Goal: Task Accomplishment & Management: Manage account settings

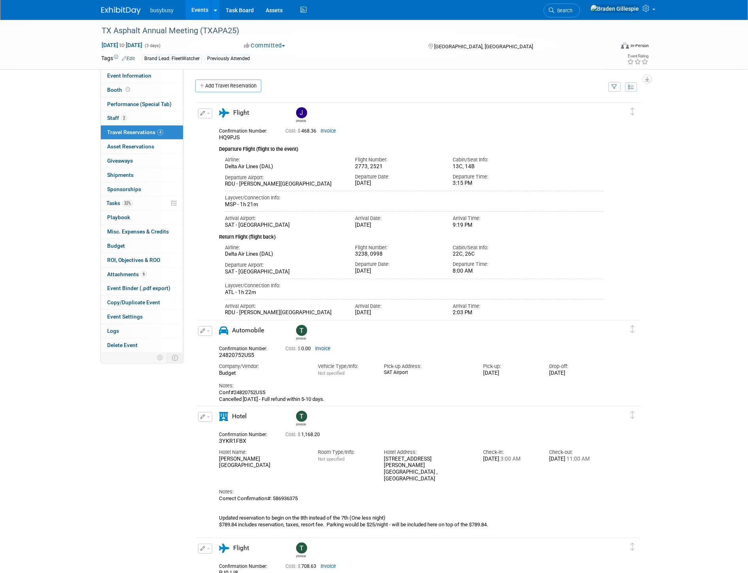
click at [114, 13] on img at bounding box center [121, 11] width 40 height 8
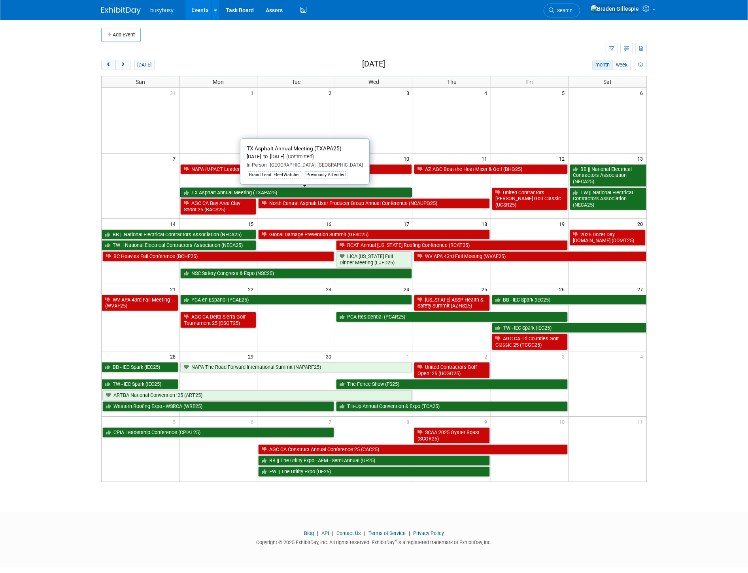
click at [268, 193] on link "TX Asphalt Annual Meeting (TXAPA25)" at bounding box center [296, 193] width 232 height 10
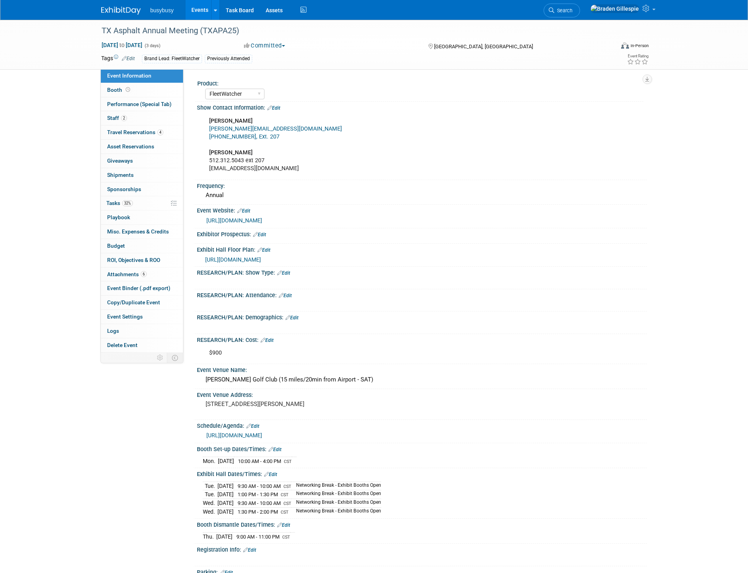
select select "FleetWatcher"
select select "Member"
click at [151, 129] on span "Travel Reservations 4" at bounding box center [135, 132] width 56 height 6
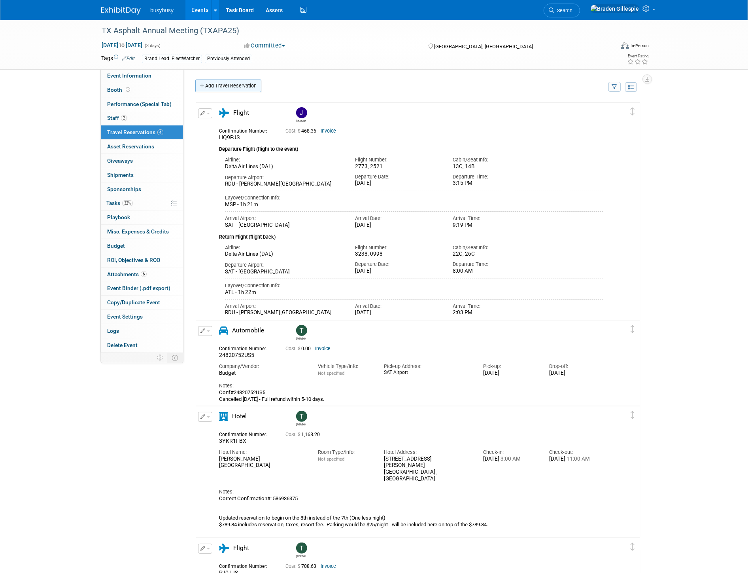
click at [235, 85] on link "Add Travel Reservation" at bounding box center [228, 86] width 66 height 13
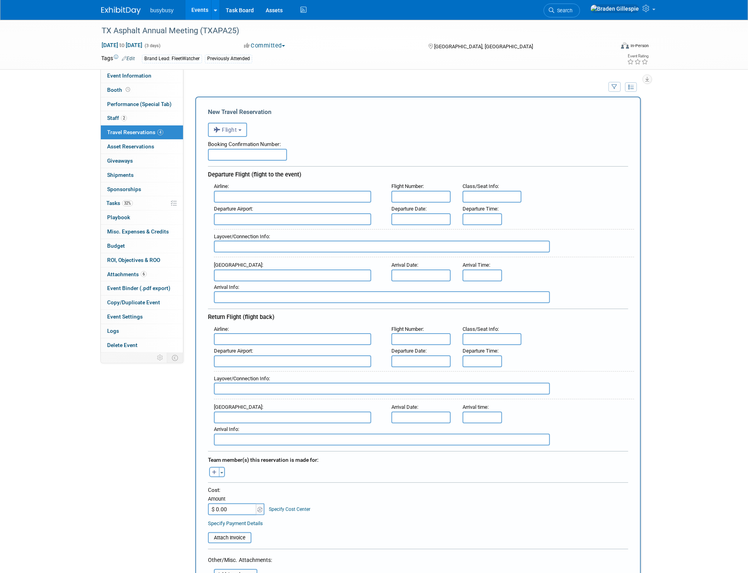
click at [243, 123] on button "Flight" at bounding box center [227, 130] width 39 height 14
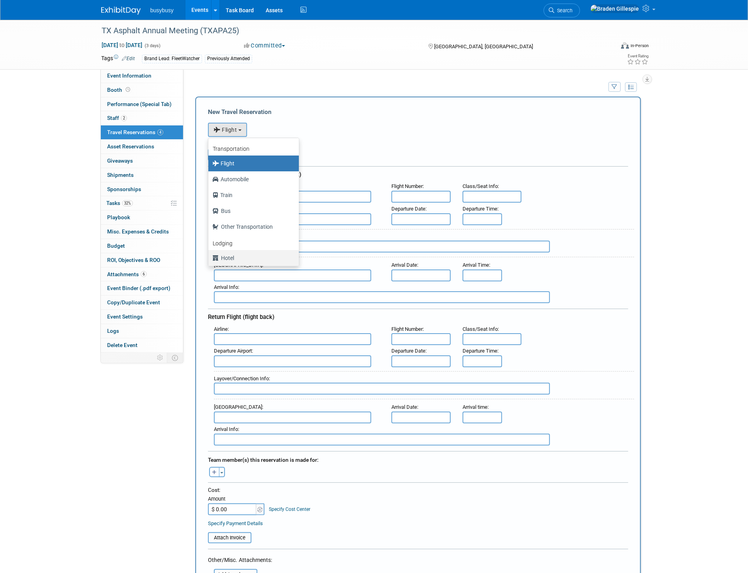
click at [231, 253] on label "Hotel" at bounding box center [251, 258] width 79 height 13
click at [210, 254] on input "Hotel" at bounding box center [207, 256] width 5 height 5
select select "6"
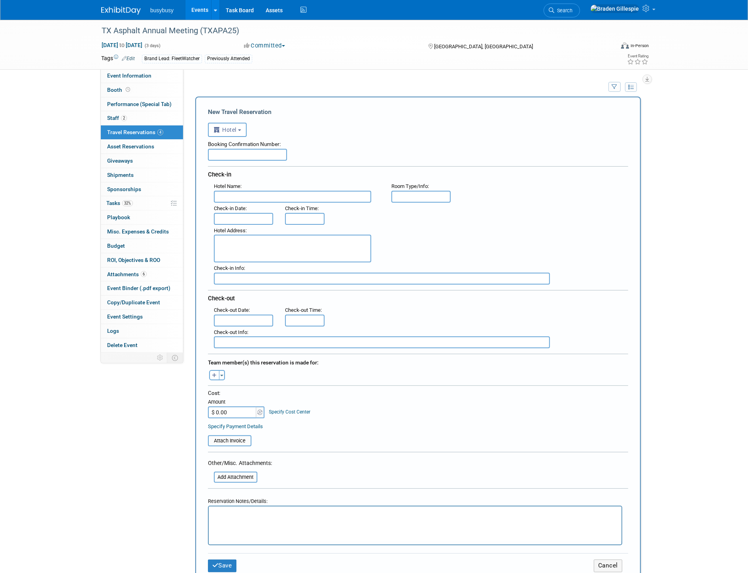
click at [243, 226] on div "Hotel Address :" at bounding box center [297, 230] width 166 height 9
click at [240, 225] on div "Hotel Address :" at bounding box center [297, 244] width 178 height 38
click at [237, 214] on input "text" at bounding box center [243, 219] width 59 height 12
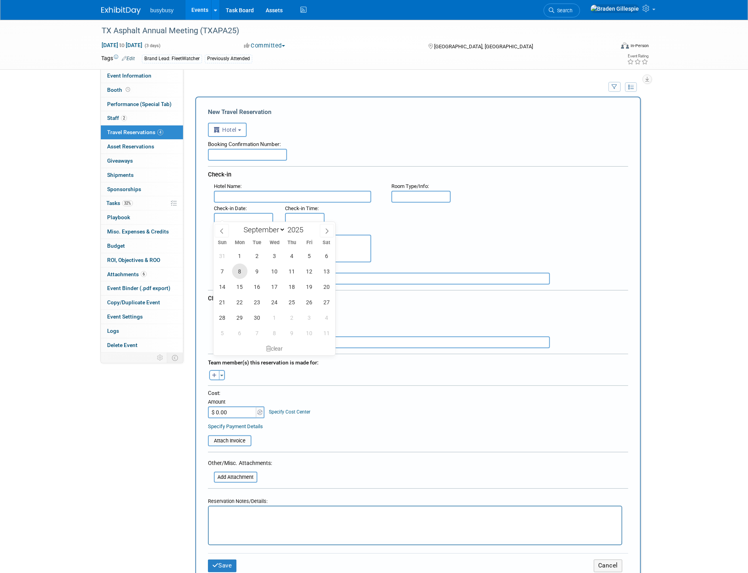
click at [244, 274] on span "8" at bounding box center [239, 270] width 15 height 15
type input "Sep 8, 2025"
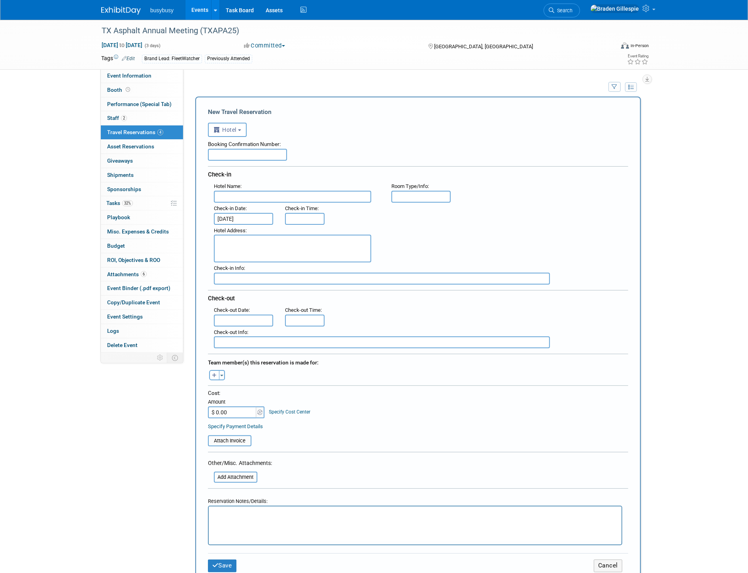
click at [243, 314] on input "text" at bounding box center [243, 320] width 59 height 12
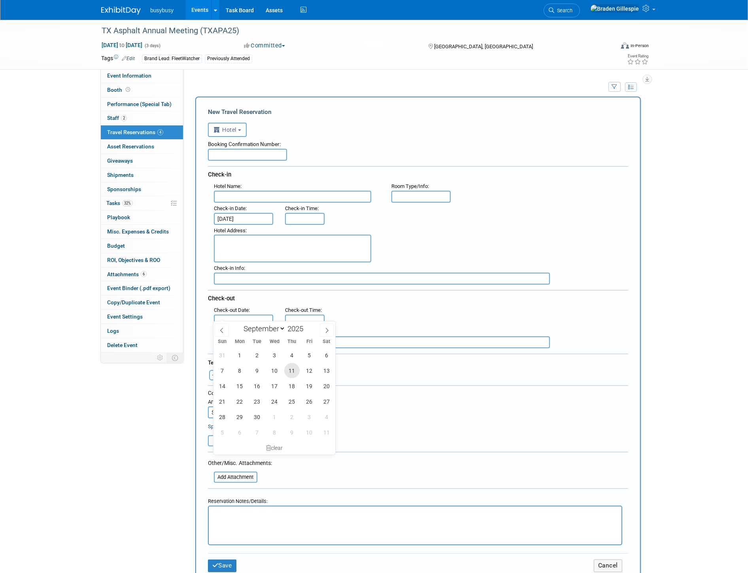
click at [289, 375] on span "11" at bounding box center [291, 370] width 15 height 15
type input "Sep 11, 2025"
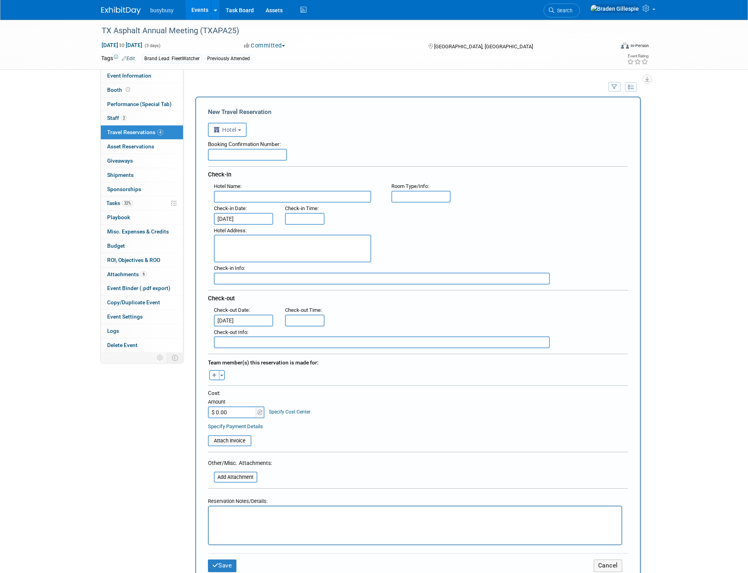
click at [262, 244] on textarea at bounding box center [292, 249] width 157 height 28
click at [277, 235] on textarea at bounding box center [292, 249] width 157 height 28
paste textarea "15806 Ih 10 W, San Antonio, TX, 78257"
type textarea "15806 Ih 10 W, San Antonio, TX, 78257"
click at [263, 204] on div "Check-in Date :" at bounding box center [243, 208] width 59 height 9
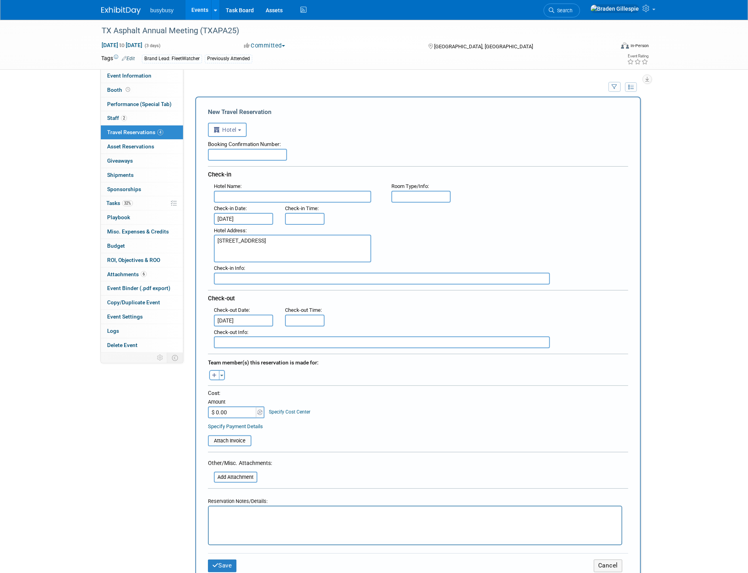
click at [262, 198] on input "text" at bounding box center [292, 197] width 157 height 12
paste input "Drury Inn & Suites Near La Cantera Parkway"
type input "Drury Inn & Suites Near La Cantera Parkway"
click at [436, 199] on input "text" at bounding box center [421, 197] width 59 height 12
type input "1"
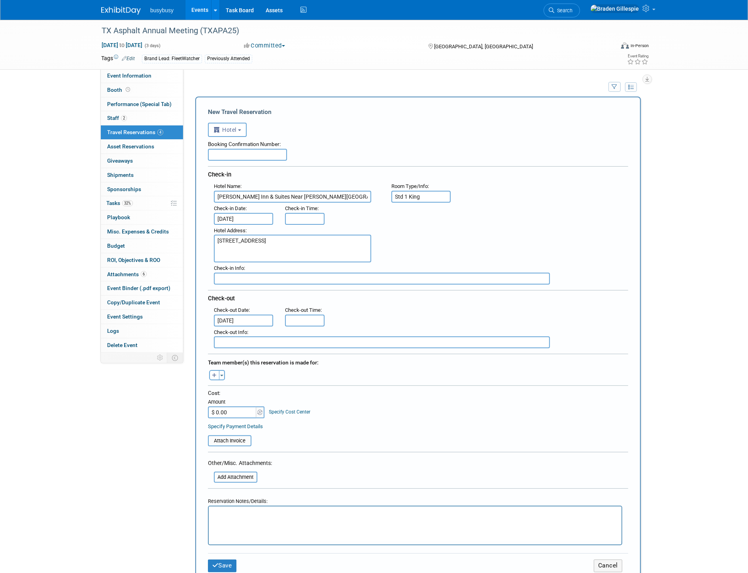
type input "Std 1 King"
click at [255, 156] on input "text" at bounding box center [247, 155] width 79 height 12
paste input "479964294876"
type input "479964294876"
click at [224, 370] on div "Toggle Dropdown Select Anyone Tag a user or a resource Quick -- Select -- (me)" at bounding box center [217, 375] width 30 height 10
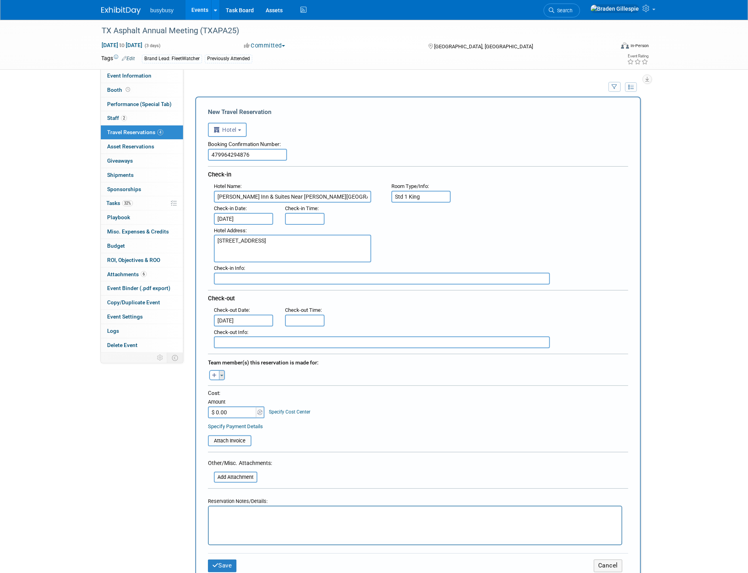
click at [223, 370] on button "Toggle Dropdown" at bounding box center [222, 375] width 6 height 10
click at [224, 429] on img at bounding box center [220, 433] width 9 height 9
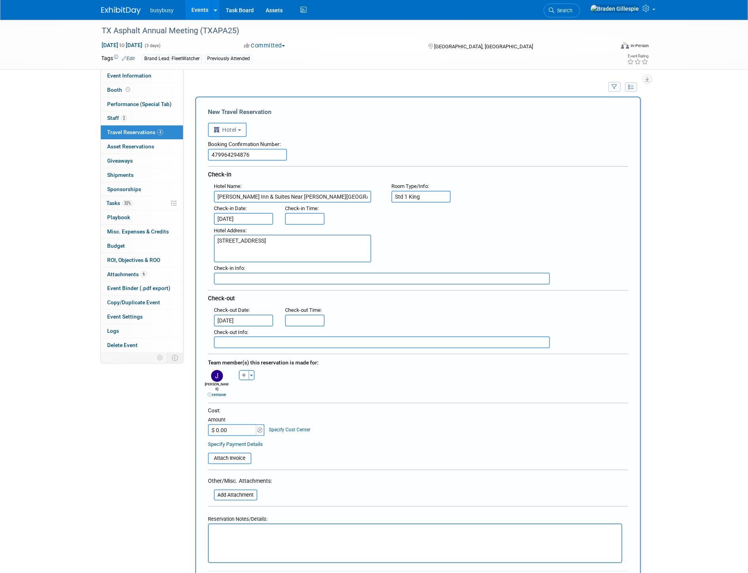
click at [229, 424] on input "$ 0.00" at bounding box center [232, 430] width 49 height 12
drag, startPoint x: 232, startPoint y: 422, endPoint x: 178, endPoint y: 419, distance: 53.5
type input "$ 381.51"
click at [244, 453] on input "file" at bounding box center [204, 457] width 94 height 9
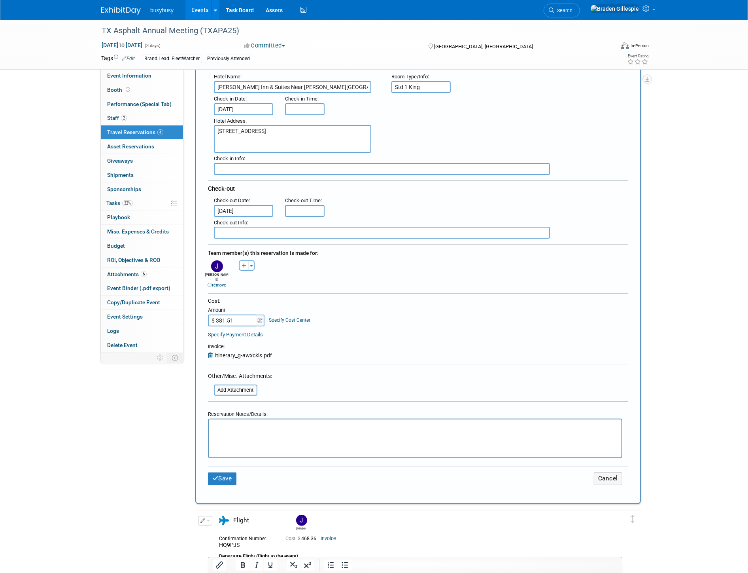
scroll to position [132, 0]
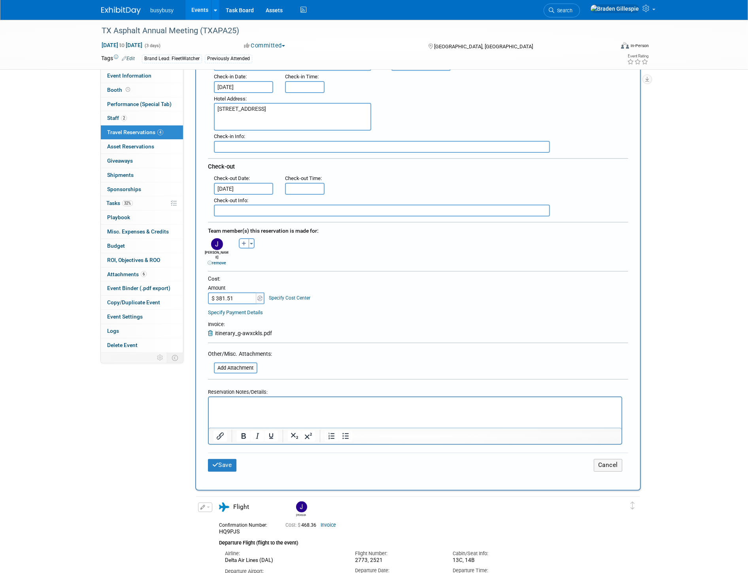
click at [253, 404] on p "Rich Text Area. Press ALT-0 for help." at bounding box center [415, 404] width 404 height 8
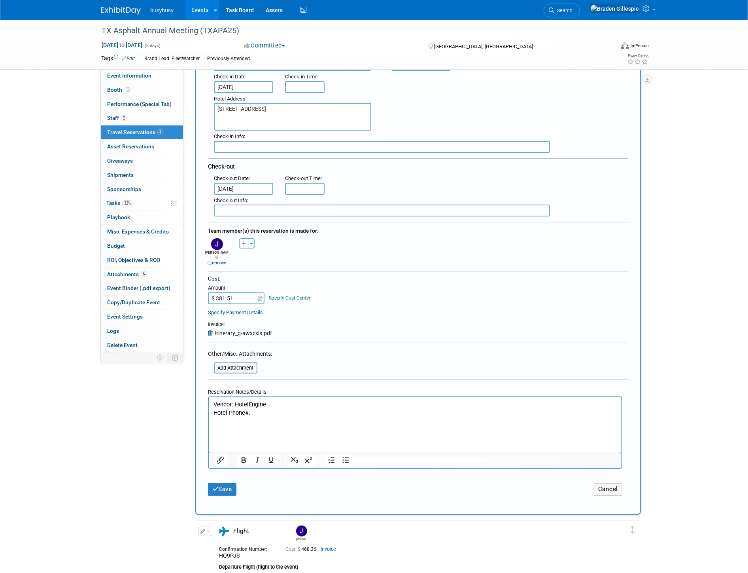
click at [229, 429] on p "Rich Text Area. Press ALT-0 for help." at bounding box center [415, 429] width 404 height 8
click at [237, 417] on p "Rich Text Area. Press ALT-0 for help." at bounding box center [415, 421] width 404 height 8
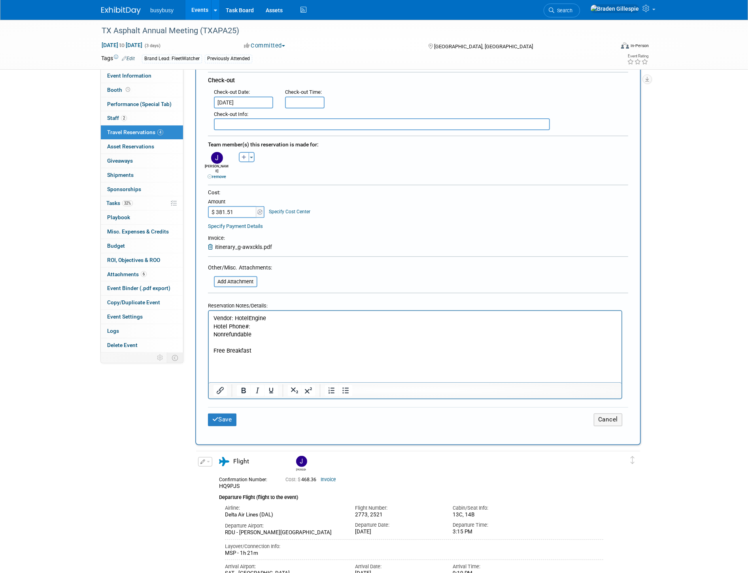
scroll to position [220, 0]
click at [217, 412] on button "Save" at bounding box center [222, 418] width 28 height 12
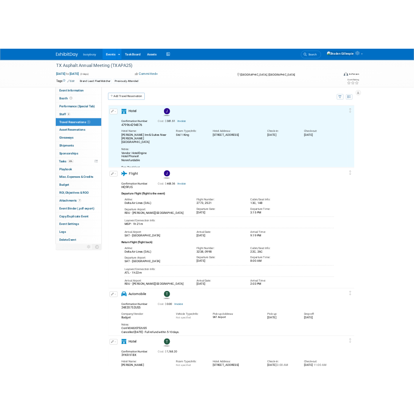
scroll to position [0, 0]
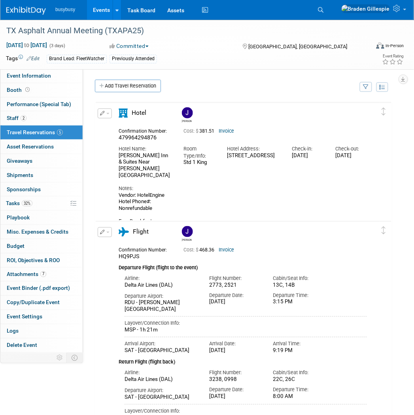
click at [32, 11] on img at bounding box center [26, 11] width 40 height 8
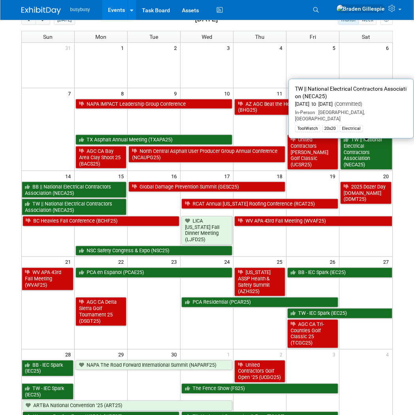
scroll to position [88, 0]
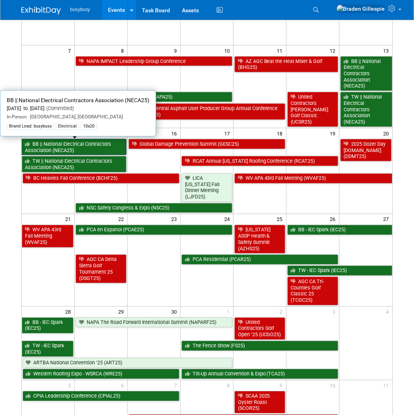
click at [81, 147] on link "BB || National Electrical Contractors Association (NECA25)" at bounding box center [74, 147] width 105 height 16
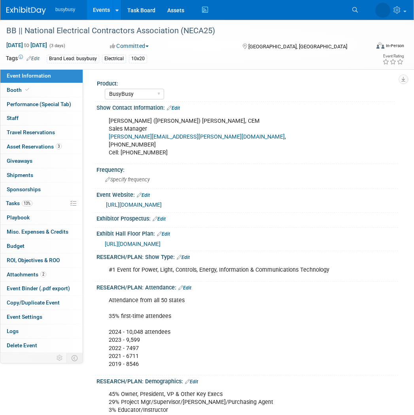
select select "BusyBusy"
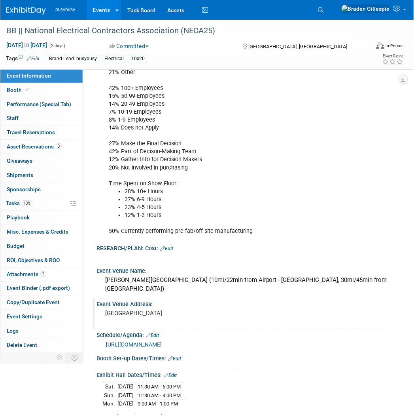
scroll to position [396, 0]
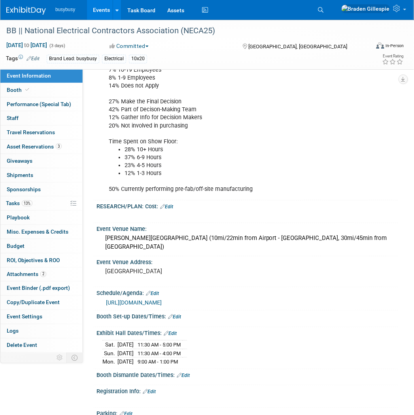
click at [36, 11] on img at bounding box center [26, 11] width 40 height 8
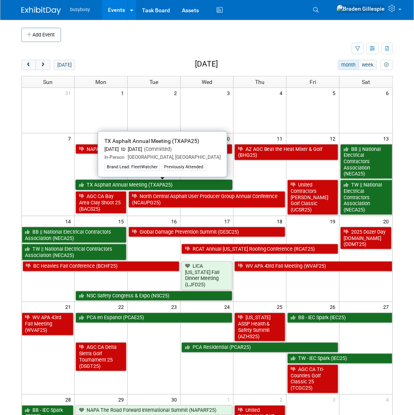
click at [165, 186] on link "TX Asphalt Annual Meeting (TXAPA25)" at bounding box center [154, 185] width 157 height 10
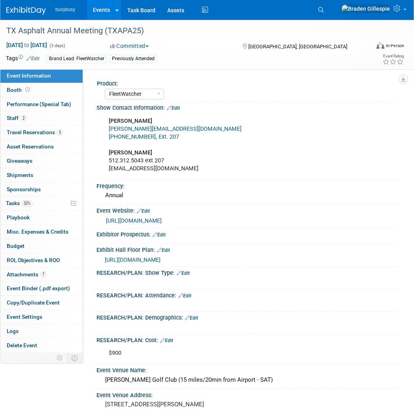
select select "FleetWatcher"
select select "Member"
click at [48, 133] on span "Travel Reservations 5" at bounding box center [35, 132] width 56 height 6
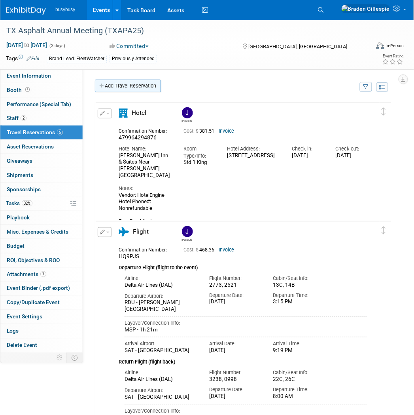
click at [116, 89] on link "Add Travel Reservation" at bounding box center [128, 86] width 66 height 13
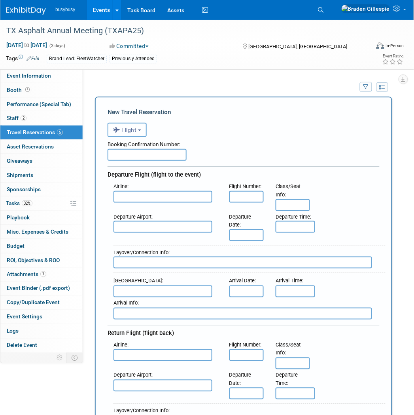
click at [134, 127] on span "Flight" at bounding box center [125, 130] width 24 height 6
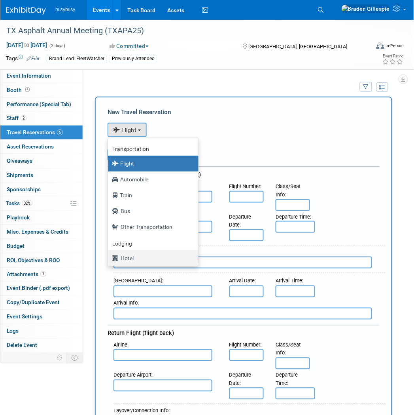
click at [140, 256] on label "Hotel" at bounding box center [151, 258] width 79 height 13
click at [109, 256] on input "Hotel" at bounding box center [106, 256] width 5 height 5
select select "6"
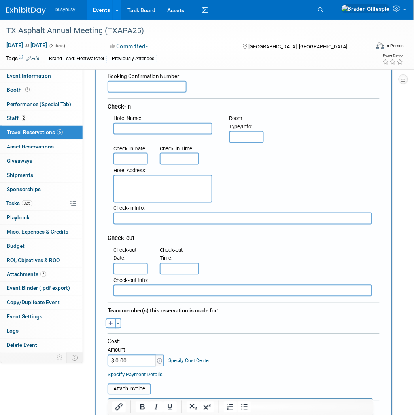
scroll to position [176, 0]
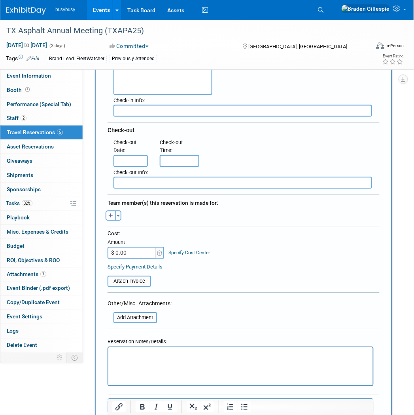
drag, startPoint x: 116, startPoint y: 208, endPoint x: 122, endPoint y: 224, distance: 17.4
click at [116, 210] on button "Toggle Dropdown" at bounding box center [119, 215] width 6 height 10
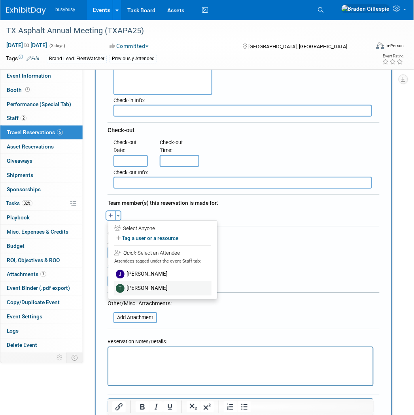
click at [141, 281] on label "Tyler Hackman" at bounding box center [163, 288] width 98 height 14
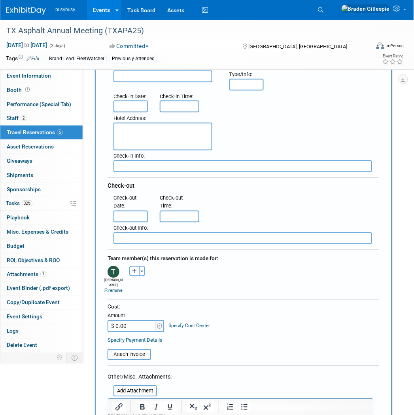
scroll to position [88, 0]
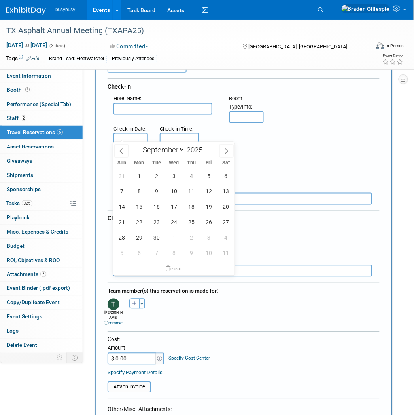
click at [121, 134] on input "text" at bounding box center [131, 139] width 34 height 12
click at [173, 195] on span "10" at bounding box center [174, 191] width 15 height 15
type input "Sep 10, 2025"
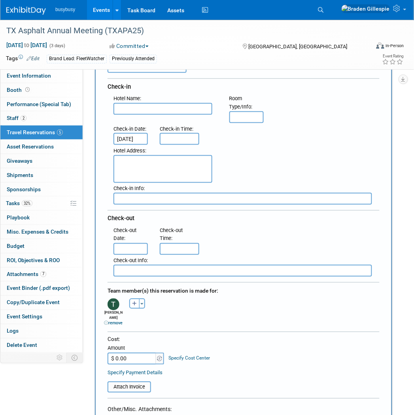
scroll to position [0, 3]
click at [137, 243] on input "text" at bounding box center [131, 249] width 34 height 12
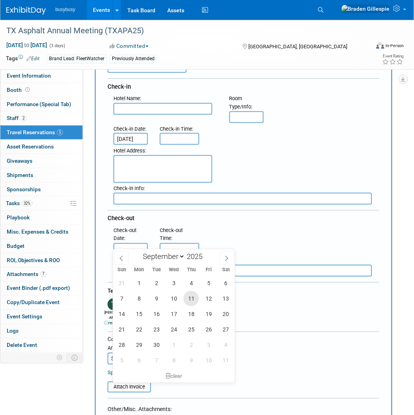
click at [195, 298] on span "11" at bounding box center [191, 298] width 15 height 15
type input "Sep 11, 2025"
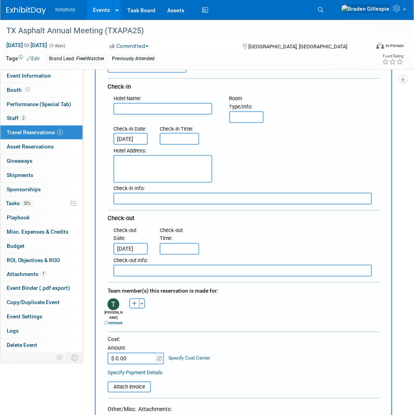
click at [157, 162] on textarea at bounding box center [163, 169] width 99 height 28
paste textarea "15806 Ih 10 W, San Antonio, TX, 78257"
type textarea "15806 Ih 10 W, San Antonio, TX, 78257"
click at [132, 108] on input "text" at bounding box center [163, 109] width 99 height 12
click at [182, 110] on input "text" at bounding box center [163, 109] width 99 height 12
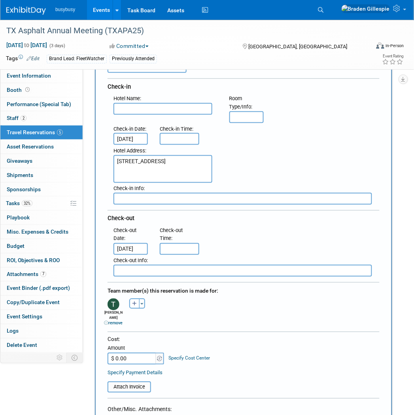
paste input "Drury Inn & Suites Near La Cantera Parkway"
type input "Drury Inn & Suites Near La Cantera Parkway"
click at [237, 115] on input "text" at bounding box center [246, 117] width 34 height 12
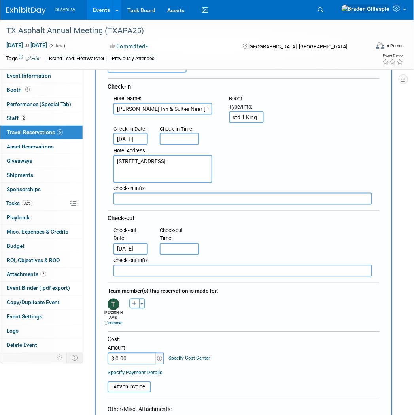
type input "std 1 King"
type input "3:00 PM"
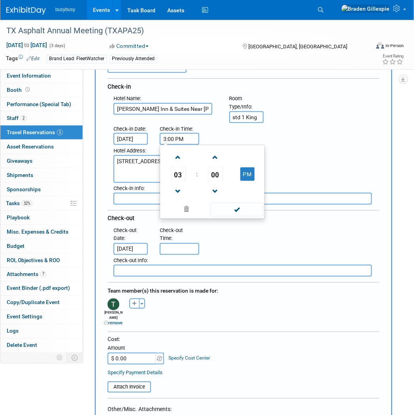
click at [190, 137] on input "3:00 PM" at bounding box center [180, 139] width 40 height 12
click at [307, 167] on div "Hotel Address : 15806 Ih 10 W, San Antonio, TX, 78257" at bounding box center [247, 164] width 278 height 38
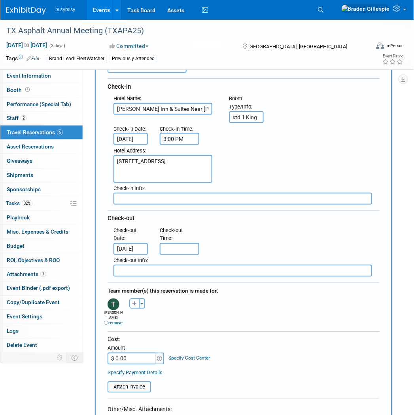
type input "11:00 AM"
click at [191, 243] on input "11:00 AM" at bounding box center [180, 249] width 40 height 12
click at [304, 235] on div ": Check-out Date : Sep 11, 2025 Check-out Time : 11:00 AM" at bounding box center [247, 240] width 278 height 30
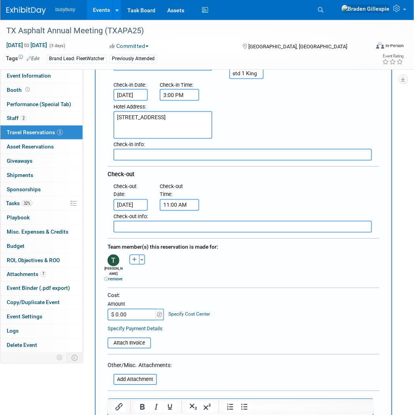
scroll to position [176, 0]
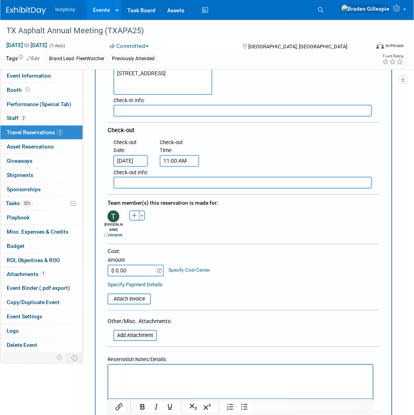
click at [144, 265] on input "$ 0.00" at bounding box center [132, 271] width 49 height 12
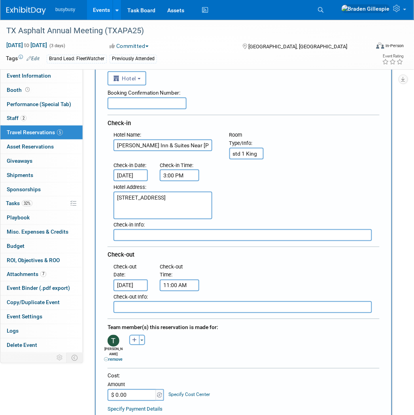
scroll to position [0, 0]
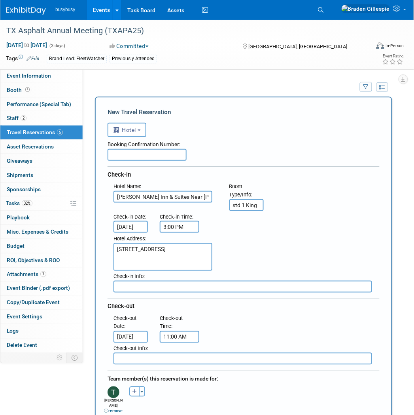
click at [157, 156] on input "text" at bounding box center [147, 155] width 79 height 12
paste input "409963574106"
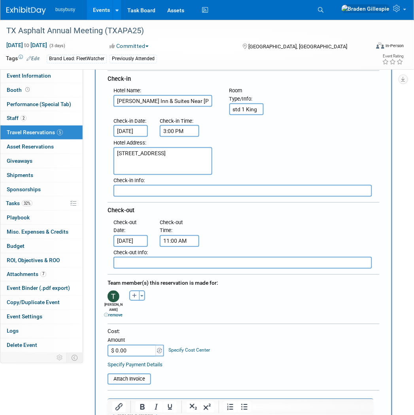
scroll to position [176, 0]
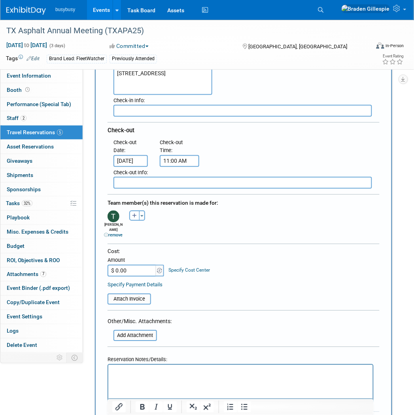
type input "409963574106"
click at [136, 265] on input "$ 0.00" at bounding box center [132, 271] width 49 height 12
type input "$ 136.21"
click at [280, 376] on html at bounding box center [240, 369] width 265 height 11
click at [149, 294] on input "file" at bounding box center [103, 298] width 94 height 9
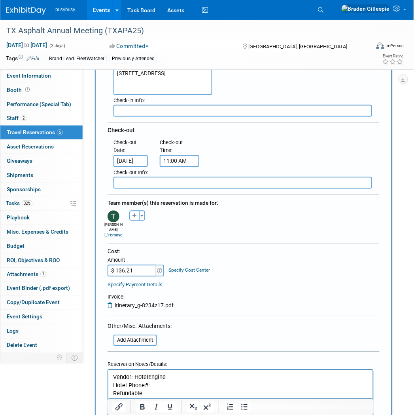
click at [176, 382] on p "Hotel Phone#:" at bounding box center [241, 385] width 256 height 8
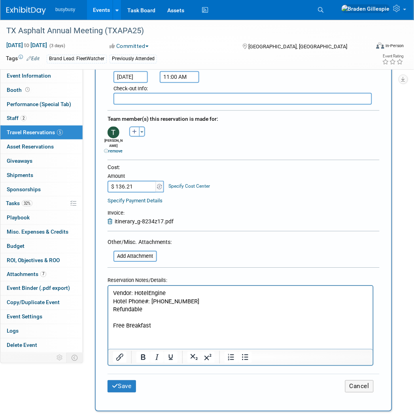
scroll to position [307, 0]
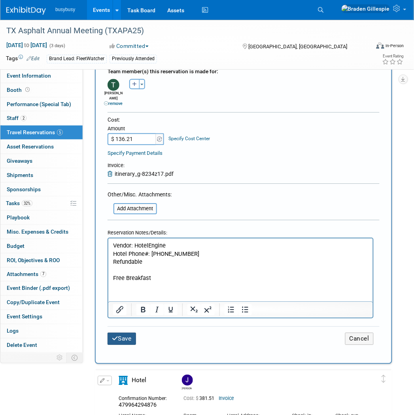
click at [125, 332] on button "Save" at bounding box center [122, 338] width 28 height 12
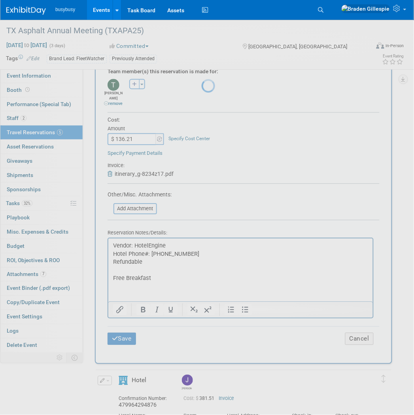
click at [202, 326] on div at bounding box center [207, 207] width 11 height 415
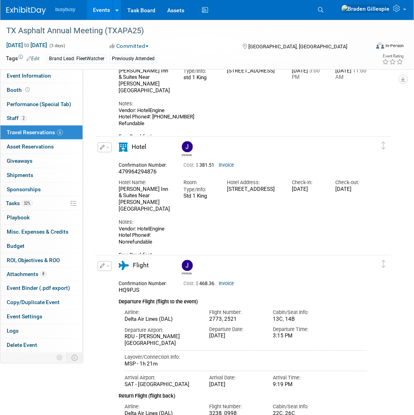
scroll to position [44, 0]
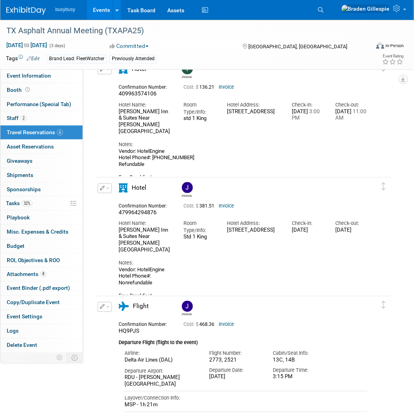
click at [104, 188] on icon "button" at bounding box center [102, 188] width 5 height 5
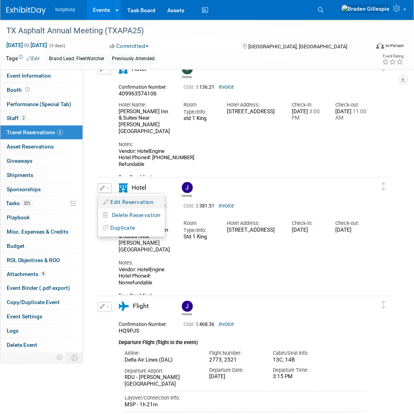
click at [105, 197] on button "Edit Reservation" at bounding box center [131, 201] width 67 height 11
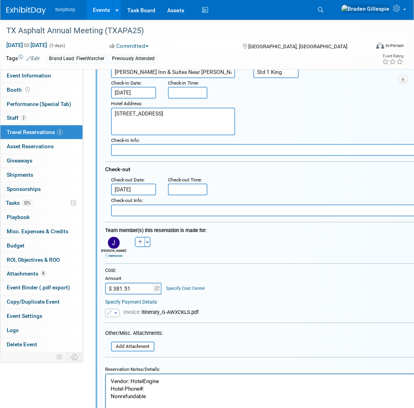
scroll to position [175, 0]
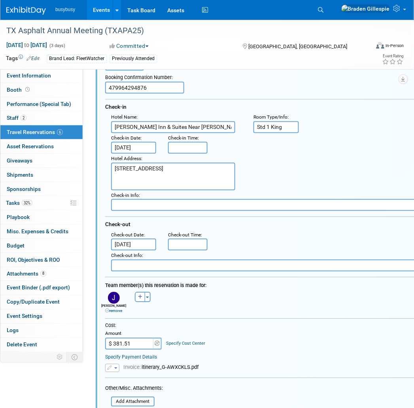
click at [176, 154] on div "Hotel Address : 15806 Ih 10 W, San Antonio, TX, 78257" at bounding box center [176, 172] width 142 height 37
click at [178, 148] on input "8:00 AM" at bounding box center [188, 148] width 40 height 12
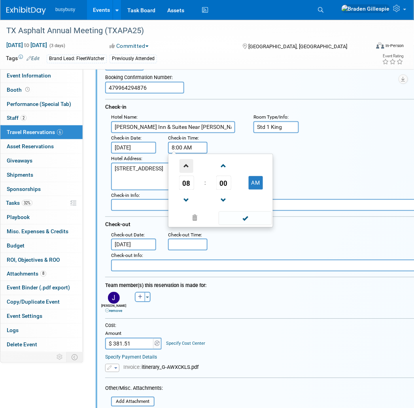
click at [190, 167] on span at bounding box center [187, 166] width 14 height 14
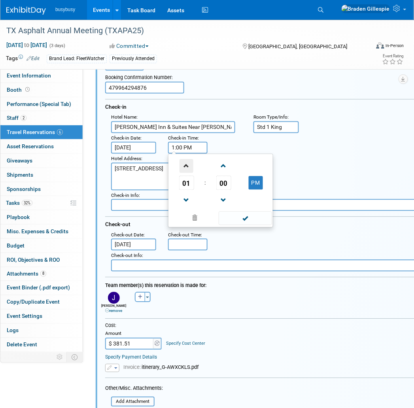
click at [190, 167] on span at bounding box center [187, 166] width 14 height 14
click at [183, 169] on span at bounding box center [187, 166] width 14 height 14
type input "3:00 PM"
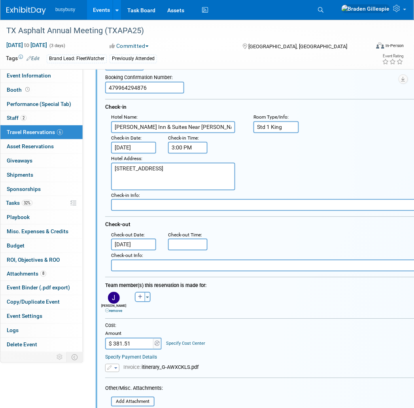
click at [299, 162] on div "Hotel Address : 15806 Ih 10 W, San Antonio, TX, 78257" at bounding box center [276, 172] width 342 height 37
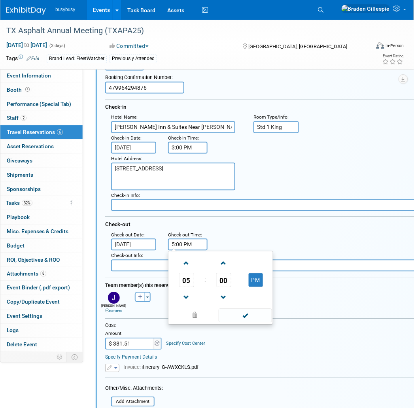
click at [188, 243] on input "5:00 PM" at bounding box center [188, 245] width 40 height 12
click at [183, 296] on span at bounding box center [187, 298] width 14 height 14
click at [184, 294] on span at bounding box center [187, 298] width 14 height 14
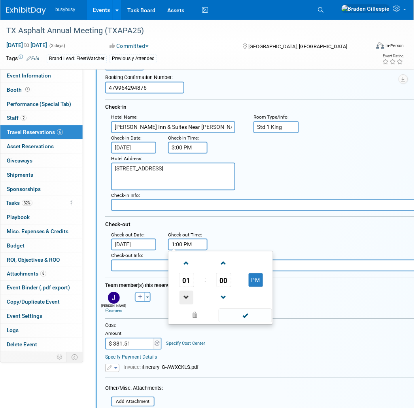
click at [184, 293] on span at bounding box center [187, 298] width 14 height 14
type input "11:00 AM"
click at [297, 237] on div ": Check-out Date : Sep 11, 2025 Check-out Time : 11:00 AM 11 : 00 AM 12 01 02 0…" at bounding box center [276, 240] width 342 height 21
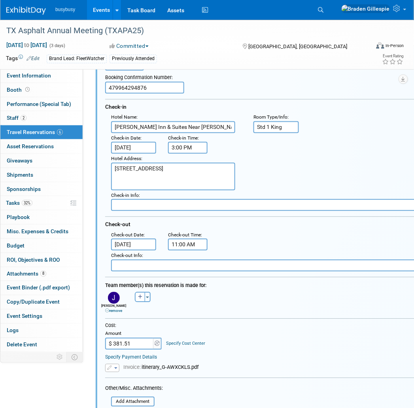
scroll to position [263, 0]
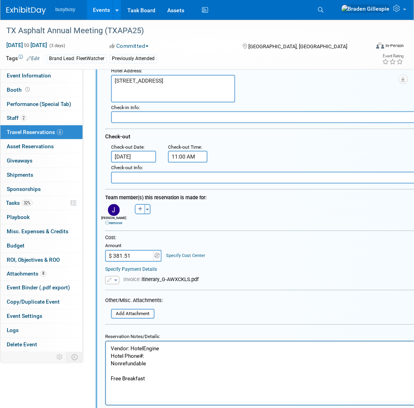
click at [152, 351] on p "Vendor: HotelEngine Hotel Phone#: Nonrefundable Free Breakfast" at bounding box center [270, 364] width 320 height 38
click at [154, 352] on p "Vendor: HotelEngine Hotel Phone#: Nonrefundable Free Breakfast" at bounding box center [270, 364] width 320 height 38
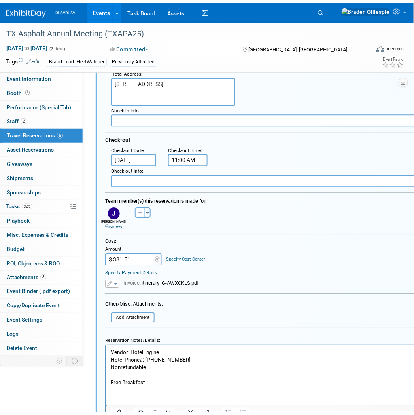
scroll to position [307, 0]
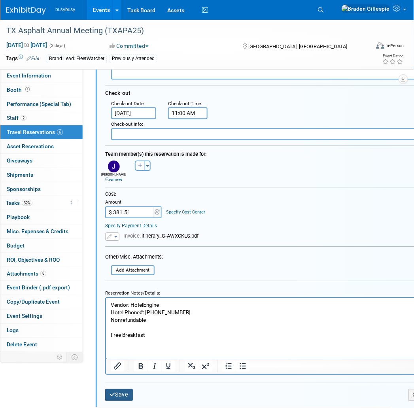
click at [120, 392] on button "Save" at bounding box center [119, 394] width 28 height 11
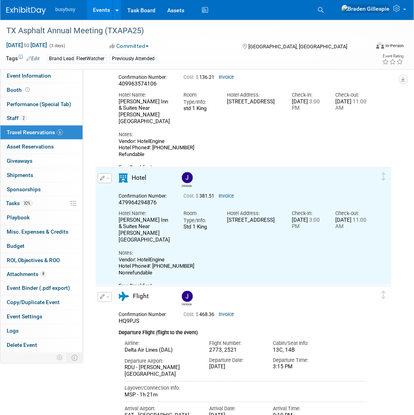
scroll to position [0, 0]
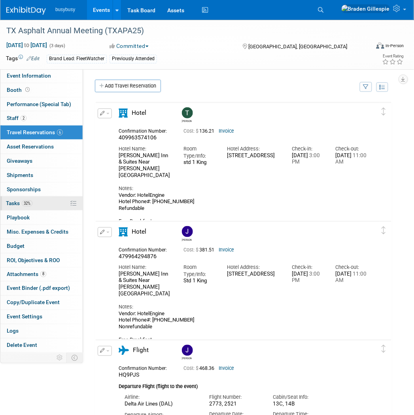
click at [48, 207] on link "32% Tasks 32%" at bounding box center [41, 203] width 82 height 14
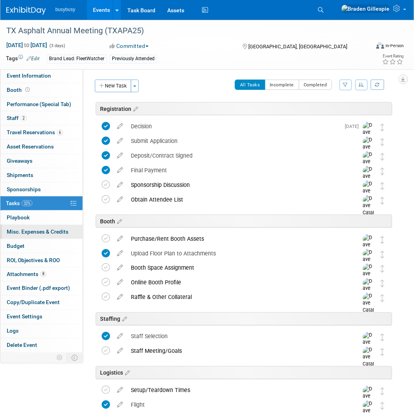
click at [42, 234] on span "Misc. Expenses & Credits 0" at bounding box center [38, 231] width 62 height 6
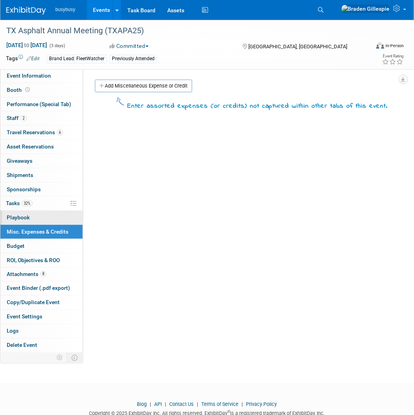
click at [32, 213] on link "0 Playbook 0" at bounding box center [41, 217] width 82 height 14
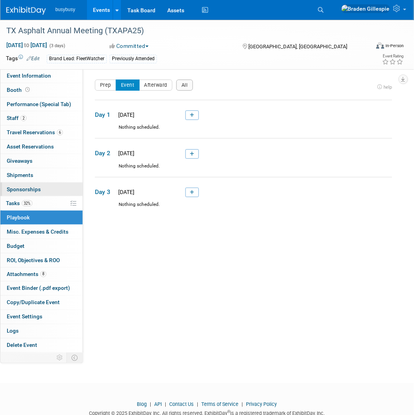
click at [32, 187] on span "Sponsorships 0" at bounding box center [24, 189] width 34 height 6
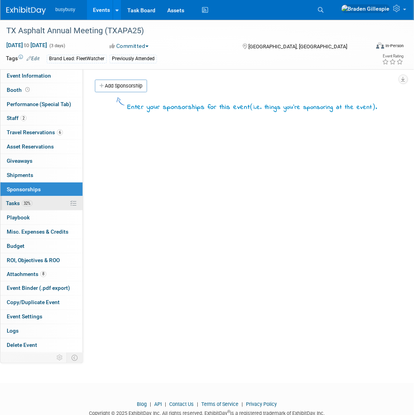
click at [31, 207] on link "32% Tasks 32%" at bounding box center [41, 203] width 82 height 14
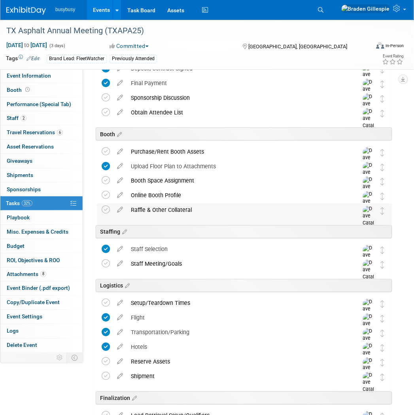
scroll to position [88, 0]
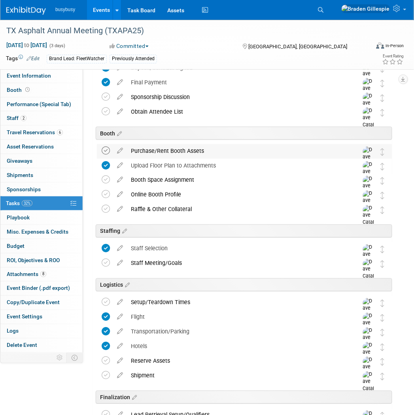
click at [108, 153] on icon at bounding box center [106, 150] width 8 height 8
click at [106, 180] on icon at bounding box center [106, 180] width 8 height 8
click at [104, 195] on icon at bounding box center [106, 194] width 8 height 8
click at [104, 208] on icon at bounding box center [106, 209] width 8 height 8
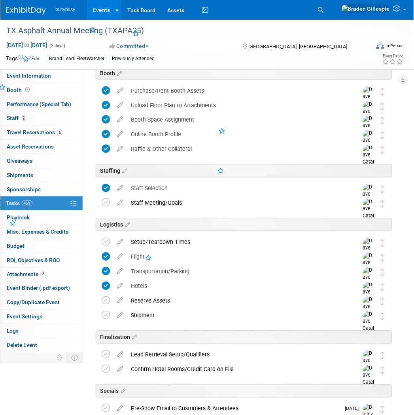
scroll to position [176, 0]
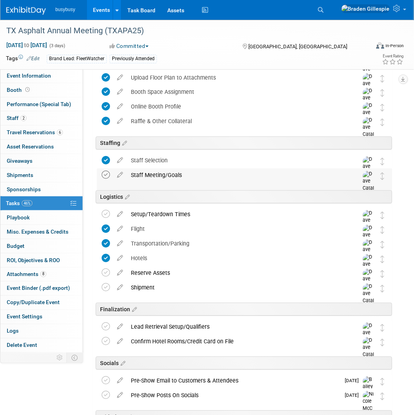
click at [109, 176] on icon at bounding box center [106, 175] width 8 height 8
click at [106, 175] on icon at bounding box center [106, 175] width 8 height 8
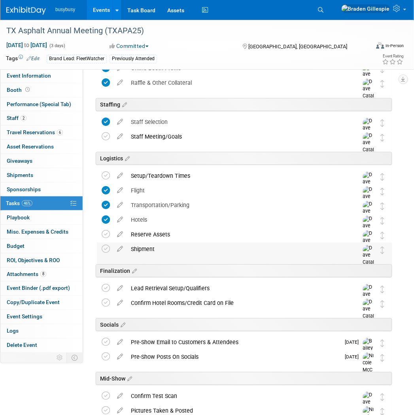
scroll to position [263, 0]
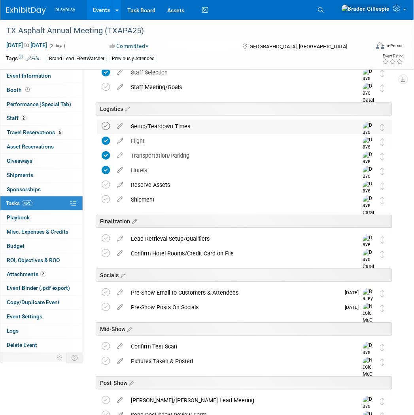
click at [108, 128] on icon at bounding box center [106, 126] width 8 height 8
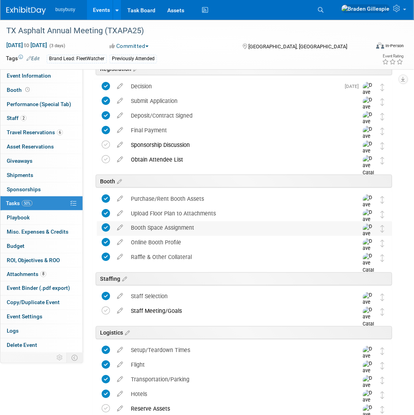
scroll to position [0, 0]
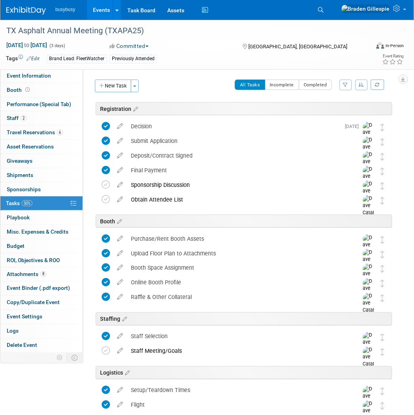
click at [17, 16] on div "busybusy Events Add Event Bulk Upload Events Shareable Event Boards Recently Vi…" at bounding box center [202, 10] width 392 height 20
click at [19, 11] on img at bounding box center [26, 11] width 40 height 8
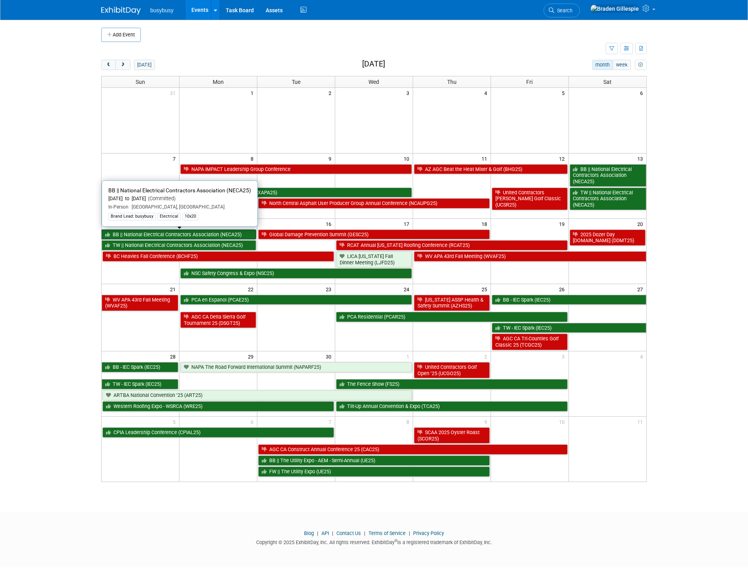
click at [192, 235] on link "BB || National Electrical Contractors Association (NECA25)" at bounding box center [179, 234] width 155 height 10
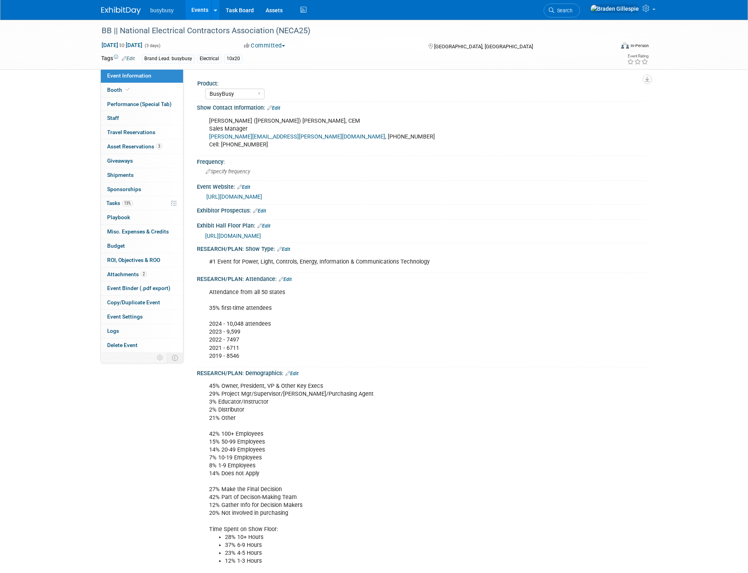
select select "BusyBusy"
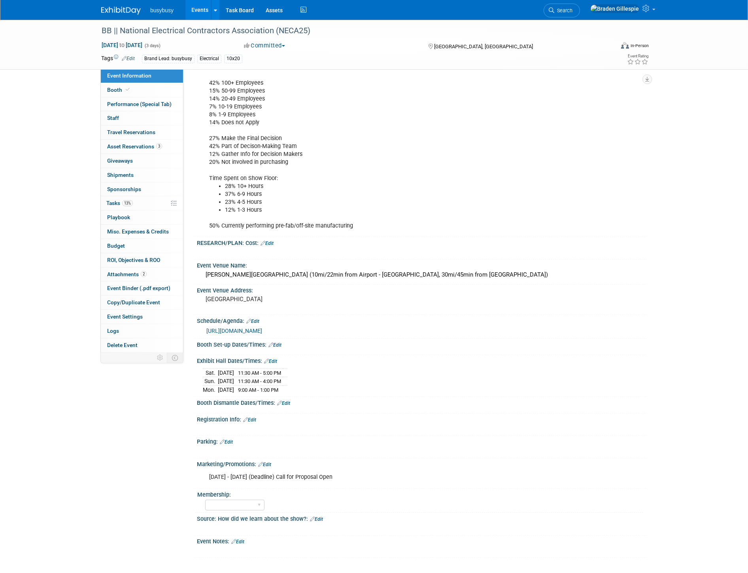
scroll to position [351, 0]
click at [264, 271] on div "McCormick Place Convention Center (10mi/22min from Airport - MDW, 30mi/45min fr…" at bounding box center [422, 274] width 438 height 12
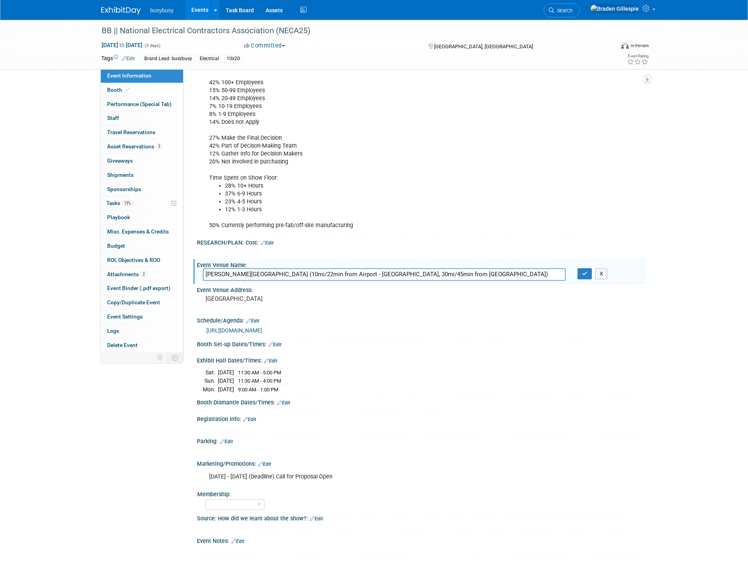
drag, startPoint x: 207, startPoint y: 272, endPoint x: 302, endPoint y: 272, distance: 95.3
click at [302, 272] on input "McCormick Place Convention Center (10mi/22min from Airport - MDW, 30mi/45min fr…" at bounding box center [384, 274] width 363 height 12
click at [311, 284] on div "Event Venue Address:" at bounding box center [422, 289] width 450 height 10
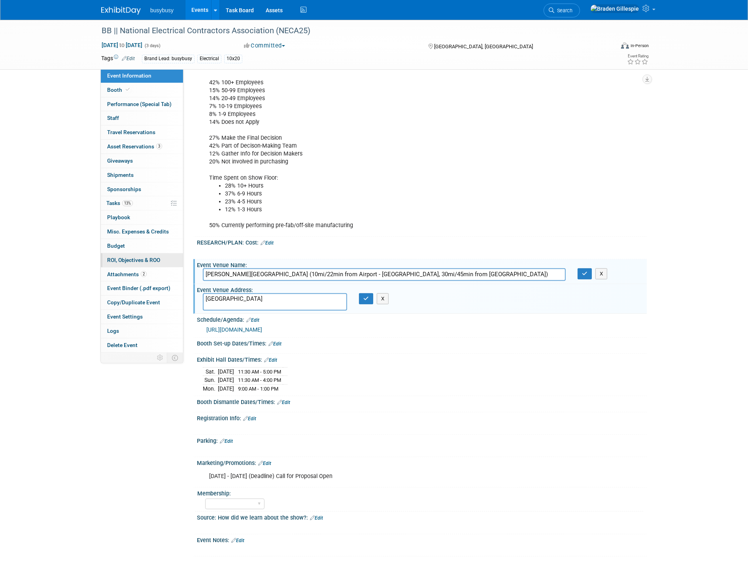
drag, startPoint x: 301, startPoint y: 271, endPoint x: 181, endPoint y: 267, distance: 119.9
click at [181, 267] on div "Event Information Event Info Booth Booth Performance (Special Tab) Performance …" at bounding box center [374, 112] width 558 height 888
click at [585, 271] on icon "button" at bounding box center [585, 273] width 6 height 5
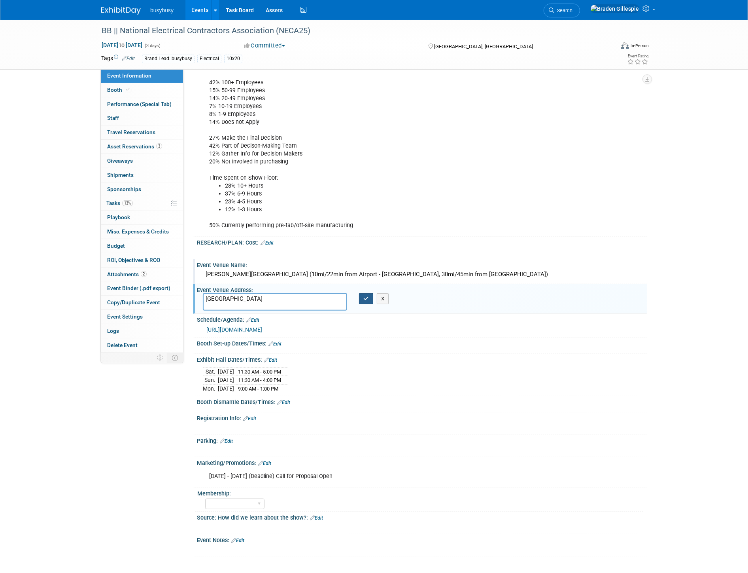
click at [367, 297] on button "button" at bounding box center [366, 298] width 14 height 11
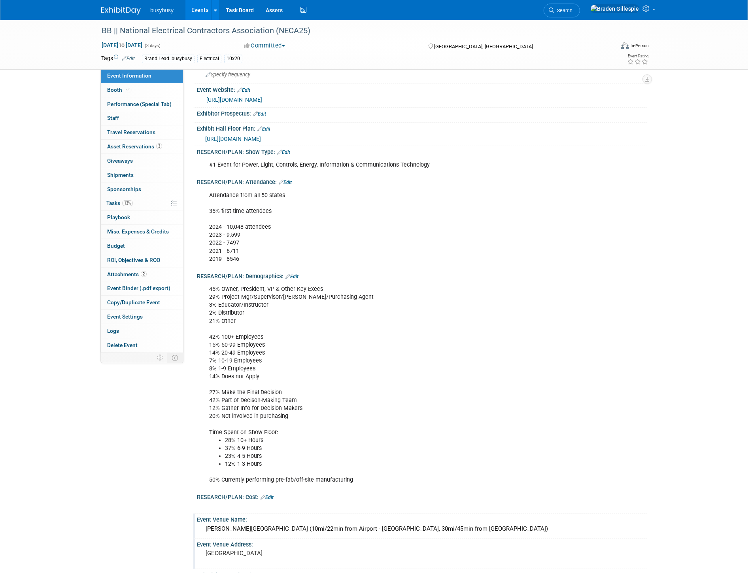
scroll to position [0, 0]
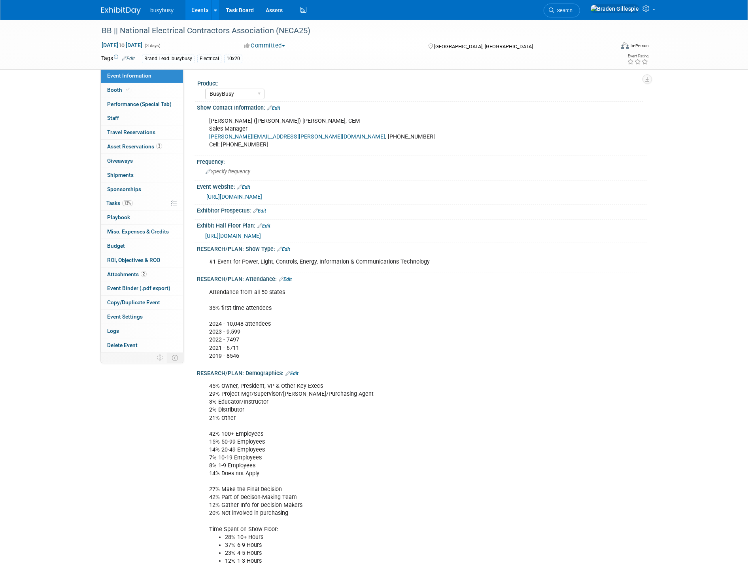
click at [133, 15] on div "busybusy Events Add Event Bulk Upload Events Shareable Event Boards Recently Vi…" at bounding box center [374, 10] width 546 height 20
click at [130, 11] on img at bounding box center [121, 11] width 40 height 8
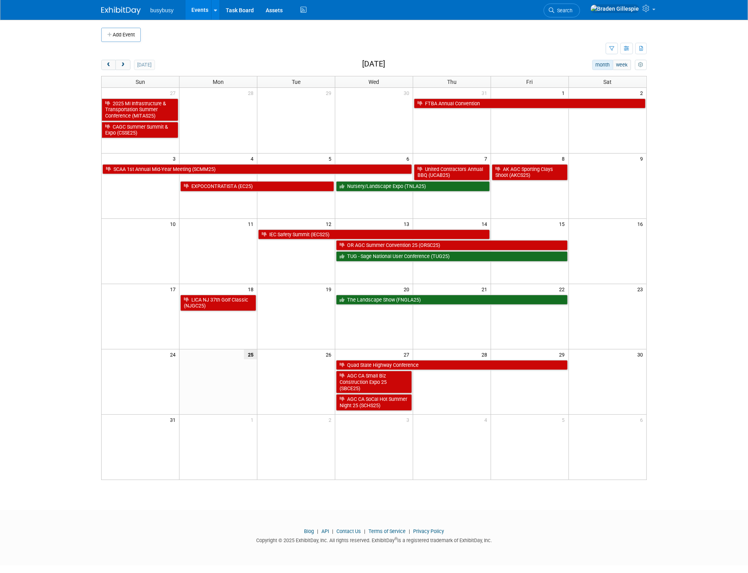
click at [715, 89] on body "busybusy Events Add Event Bulk Upload Events Shareable Event Boards Recently Vi…" at bounding box center [374, 286] width 748 height 573
click at [121, 66] on span "next" at bounding box center [123, 65] width 6 height 5
